Goal: Check status: Check status

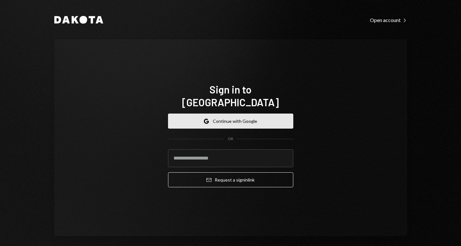
click at [235, 114] on button "Google Continue with Google" at bounding box center [230, 121] width 125 height 15
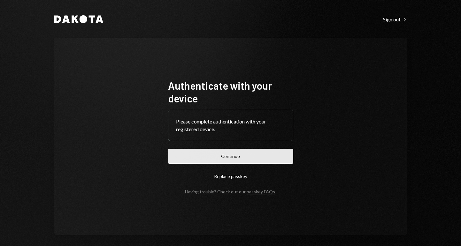
click at [236, 160] on button "Continue" at bounding box center [230, 156] width 125 height 15
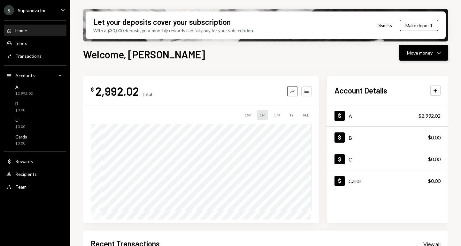
click at [435, 50] on icon "Caret Down" at bounding box center [439, 53] width 8 height 8
click at [412, 70] on div "Send" at bounding box center [418, 72] width 47 height 7
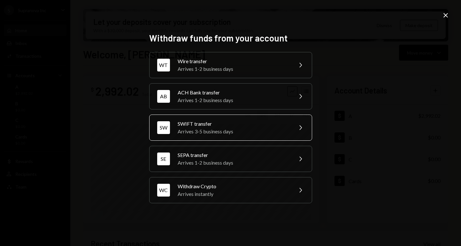
click at [245, 127] on div "SWIFT transfer" at bounding box center [232, 124] width 111 height 8
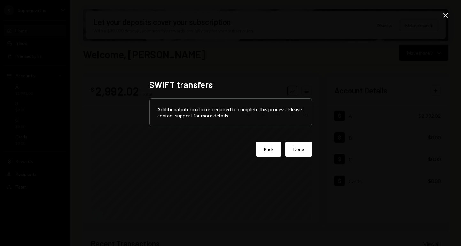
click at [268, 150] on button "Back" at bounding box center [269, 149] width 26 height 15
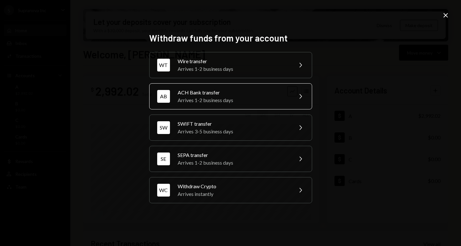
click at [241, 98] on div "Arrives 1-2 business days" at bounding box center [232, 100] width 111 height 8
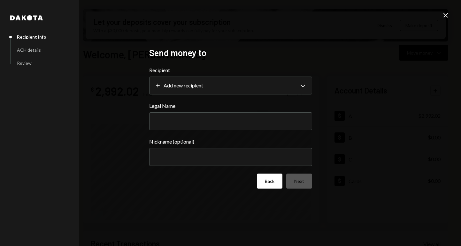
click at [267, 184] on button "Back" at bounding box center [270, 181] width 26 height 15
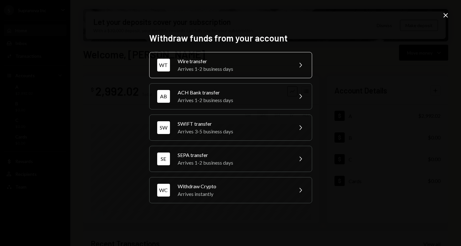
click at [249, 64] on div "Wire transfer" at bounding box center [232, 61] width 111 height 8
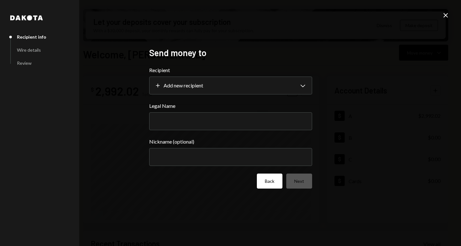
click at [273, 183] on button "Back" at bounding box center [270, 181] width 26 height 15
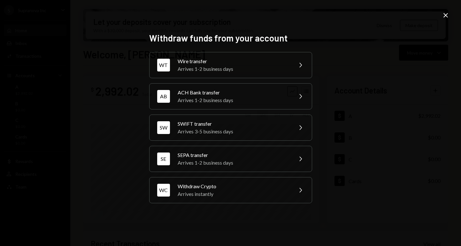
click at [446, 17] on icon "Close" at bounding box center [445, 15] width 8 height 8
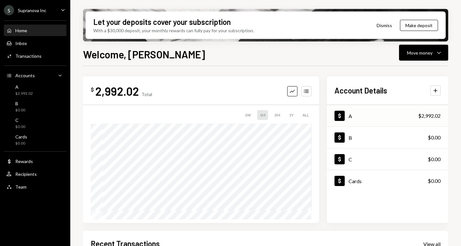
click at [354, 114] on div "Dollar A $2,992.02" at bounding box center [386, 116] width 121 height 21
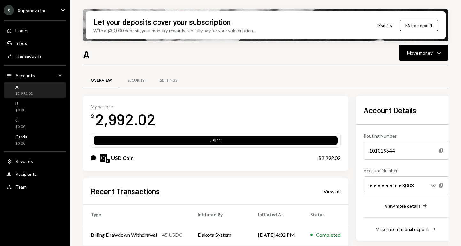
scroll to position [64, 0]
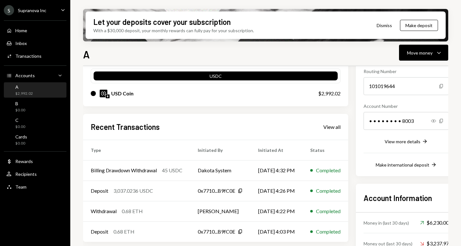
click at [272, 102] on div "USD Coin $2,992.02" at bounding box center [216, 93] width 250 height 20
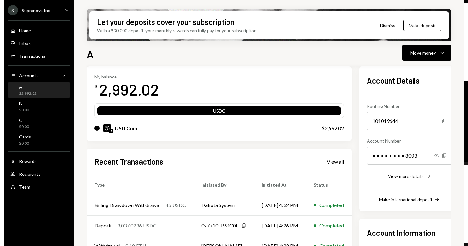
scroll to position [29, 0]
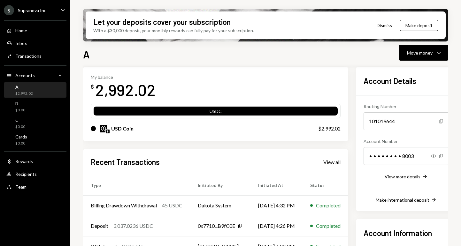
click at [443, 121] on icon "Copy" at bounding box center [440, 121] width 5 height 5
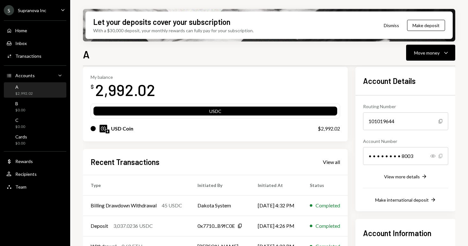
click at [443, 155] on icon "Copy" at bounding box center [440, 156] width 5 height 5
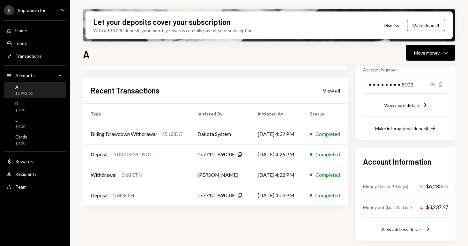
scroll to position [0, 0]
